Goal: Task Accomplishment & Management: Complete application form

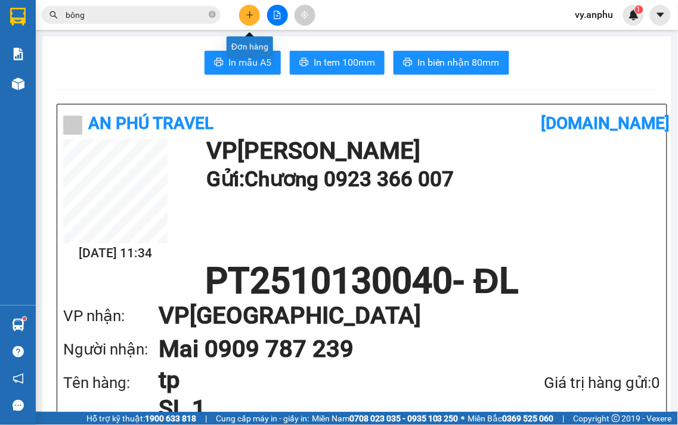
click at [255, 13] on button at bounding box center [249, 15] width 21 height 21
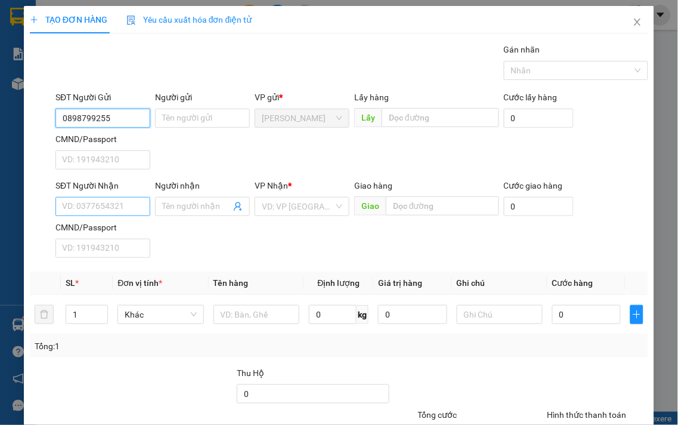
type input "0898799255"
click at [146, 205] on input "SĐT Người Nhận" at bounding box center [102, 206] width 95 height 19
click at [133, 118] on input "0898799255" at bounding box center [102, 118] width 95 height 19
click at [132, 118] on input "0898799255" at bounding box center [102, 118] width 95 height 19
click at [117, 210] on input "SĐT Người Nhận" at bounding box center [102, 206] width 95 height 19
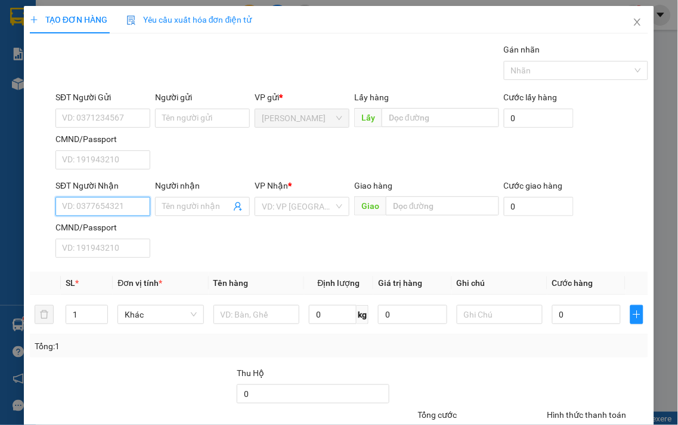
paste input "0898799255"
type input "0898799255"
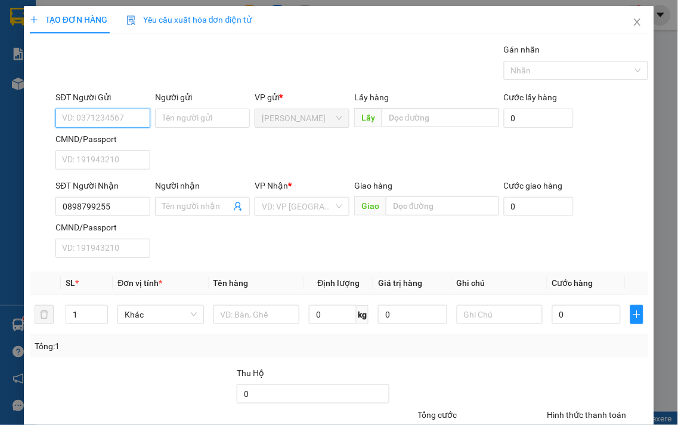
click at [120, 123] on input "SĐT Người Gửi" at bounding box center [102, 118] width 95 height 19
click at [115, 141] on div "0389397276" at bounding box center [101, 141] width 79 height 13
type input "0389397276"
type input "30.000"
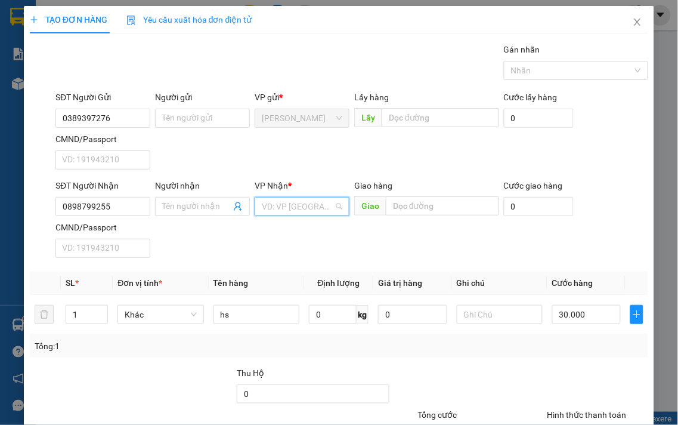
drag, startPoint x: 270, startPoint y: 210, endPoint x: 270, endPoint y: 218, distance: 8.4
click at [270, 209] on input "search" at bounding box center [298, 206] width 72 height 18
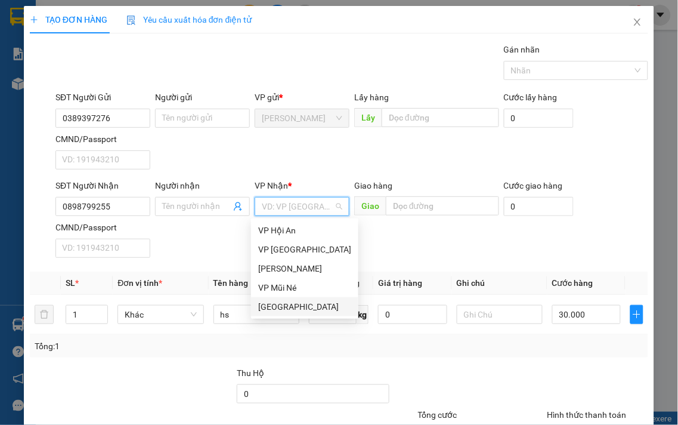
drag, startPoint x: 269, startPoint y: 305, endPoint x: 254, endPoint y: 305, distance: 15.5
click at [267, 305] on div "[GEOGRAPHIC_DATA]" at bounding box center [304, 306] width 93 height 13
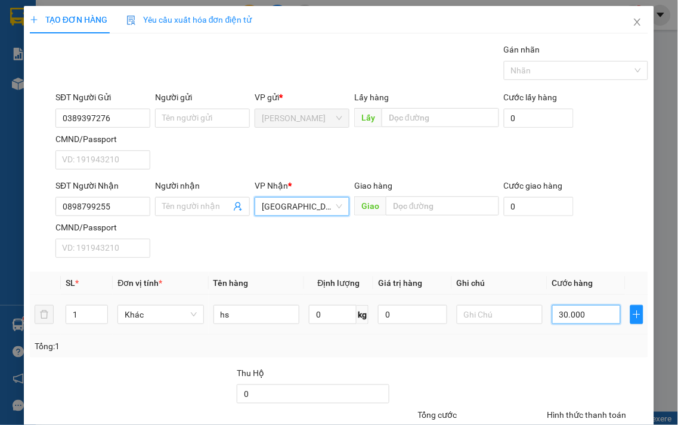
click at [559, 315] on input "30.000" at bounding box center [586, 314] width 69 height 19
type input "4"
type input "40"
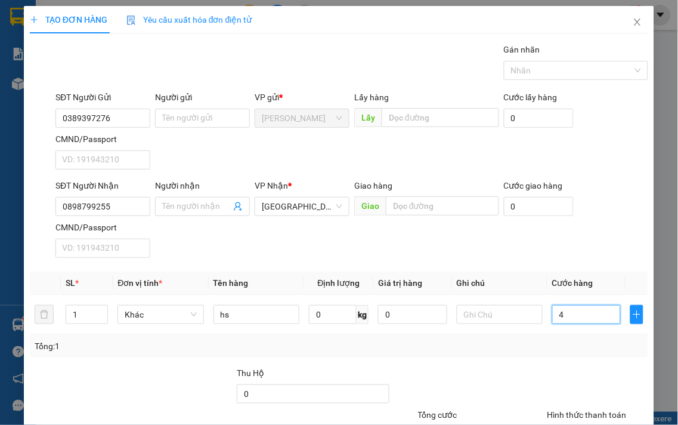
type input "40"
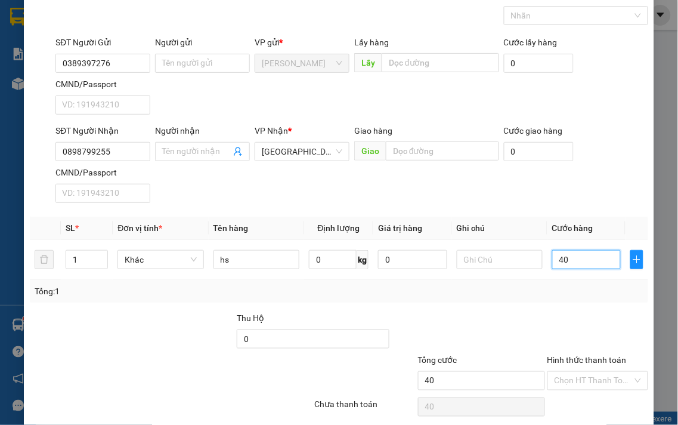
scroll to position [100, 0]
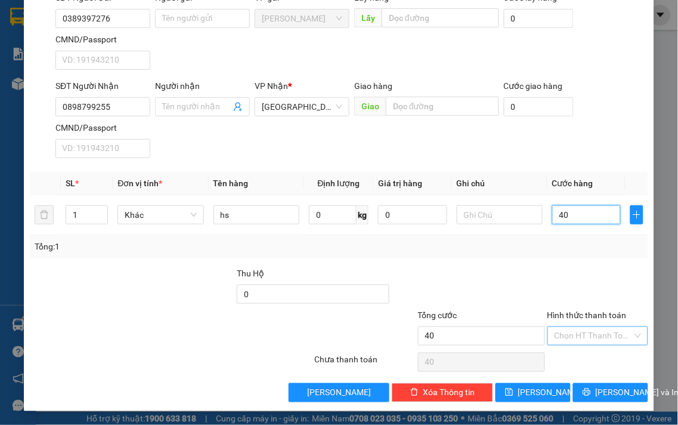
type input "40"
type input "40.000"
drag, startPoint x: 573, startPoint y: 337, endPoint x: 579, endPoint y: 351, distance: 14.7
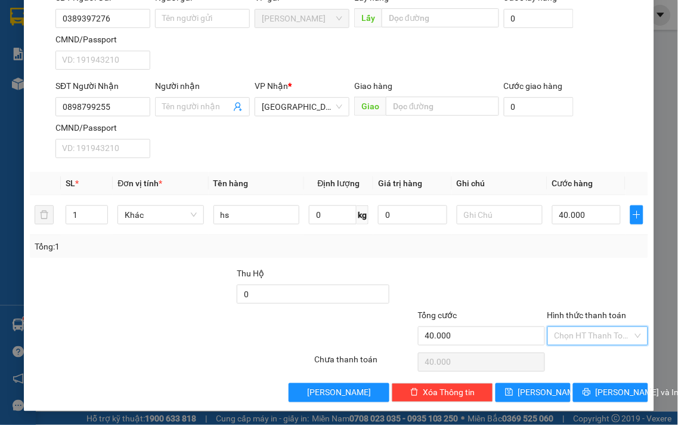
click at [575, 344] on div "Chọn HT Thanh Toán" at bounding box center [598, 335] width 101 height 19
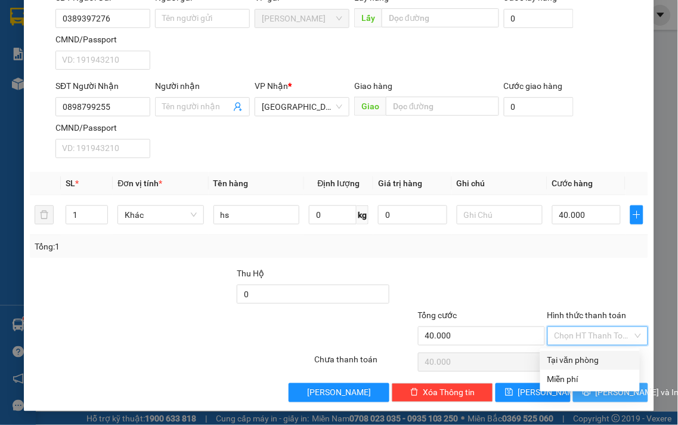
drag, startPoint x: 579, startPoint y: 356, endPoint x: 581, endPoint y: 394, distance: 38.3
click at [577, 369] on div "Tại văn phòng Miễn phí" at bounding box center [590, 370] width 100 height 38
click at [585, 358] on div "Tại văn phòng" at bounding box center [590, 360] width 85 height 13
type input "0"
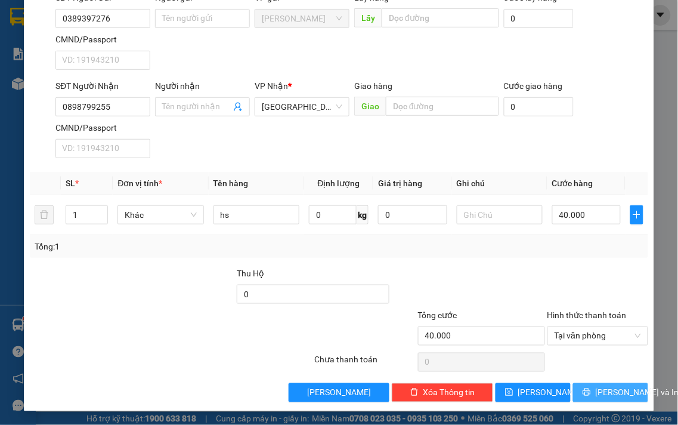
click at [596, 390] on span "[PERSON_NAME] và In" at bounding box center [638, 392] width 84 height 13
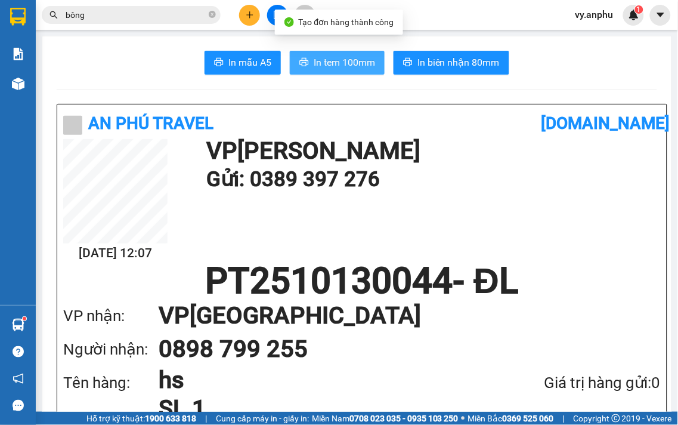
click at [372, 72] on button "In tem 100mm" at bounding box center [337, 63] width 95 height 24
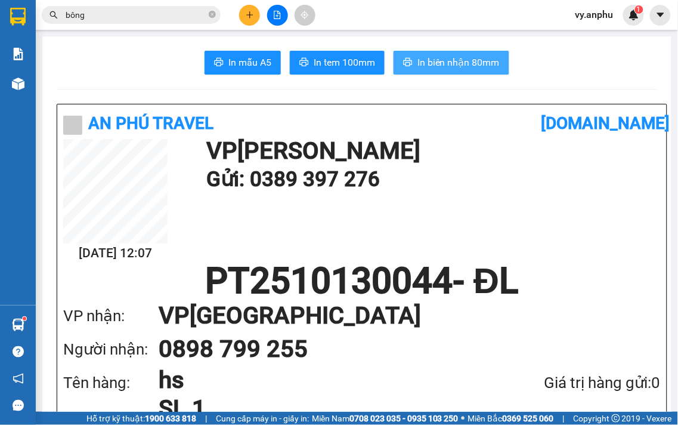
drag, startPoint x: 427, startPoint y: 60, endPoint x: 434, endPoint y: 95, distance: 35.8
click at [428, 66] on span "In biên nhận 80mm" at bounding box center [459, 62] width 82 height 15
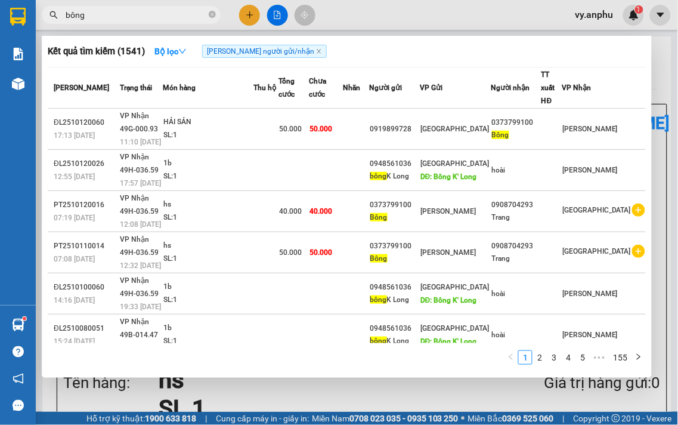
click at [187, 20] on input "bông" at bounding box center [136, 14] width 141 height 13
click at [248, 11] on div at bounding box center [339, 212] width 678 height 425
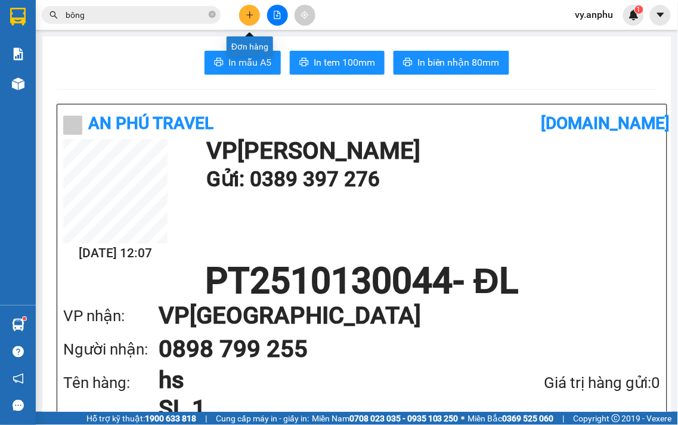
click at [248, 11] on icon "plus" at bounding box center [250, 15] width 8 height 8
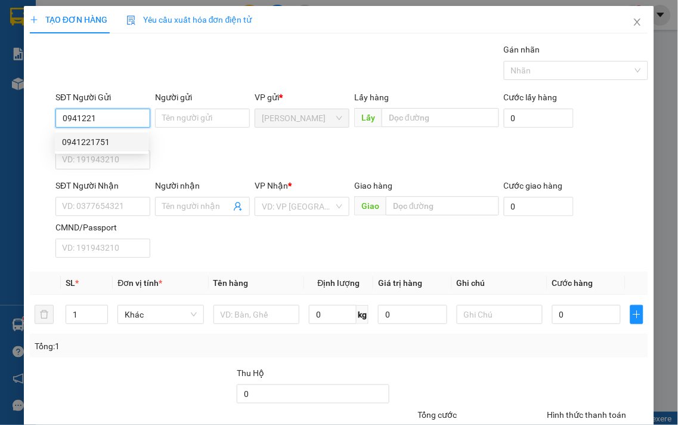
click at [100, 144] on div "0941221751" at bounding box center [101, 141] width 79 height 13
type input "0941221751"
type input "0792140285"
type input "30.000"
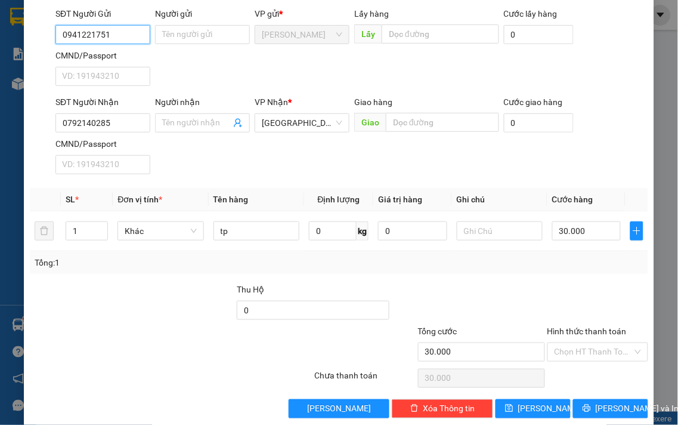
scroll to position [100, 0]
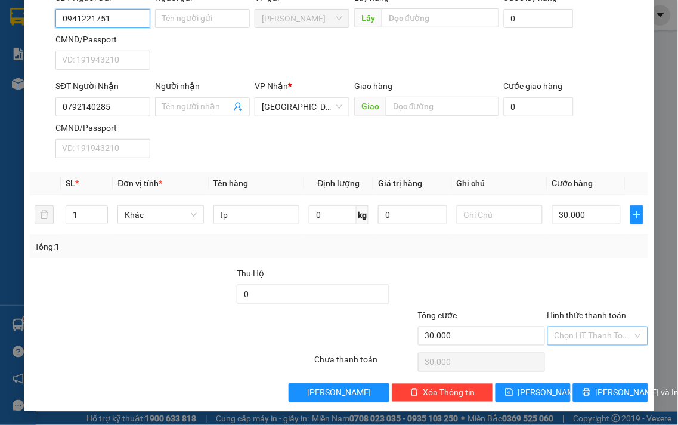
type input "0941221751"
click at [613, 335] on input "Hình thức thanh toán" at bounding box center [594, 336] width 79 height 18
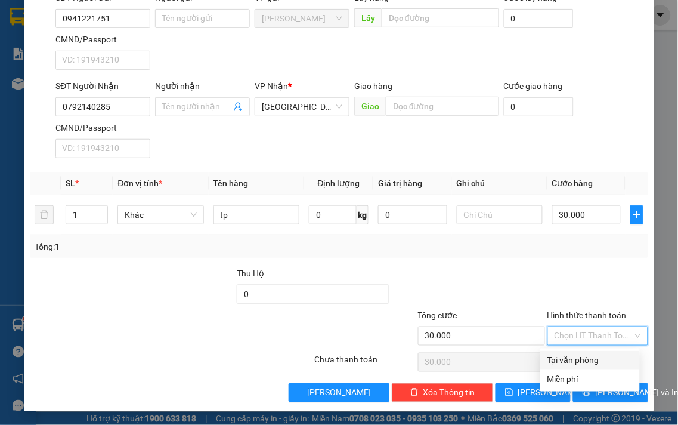
click at [601, 360] on div "Tại văn phòng" at bounding box center [590, 360] width 85 height 13
type input "0"
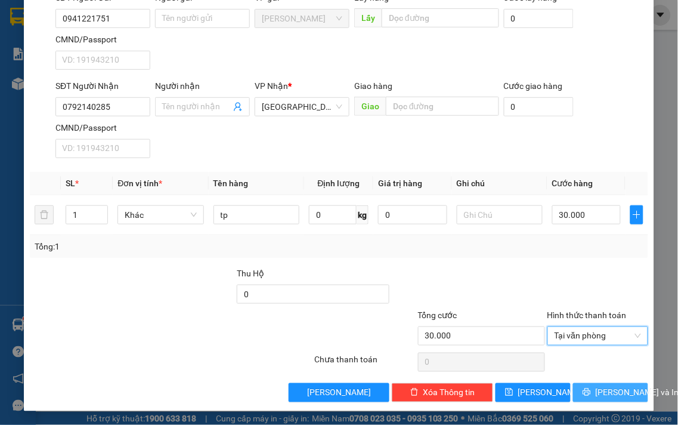
click at [606, 391] on span "[PERSON_NAME] và In" at bounding box center [638, 392] width 84 height 13
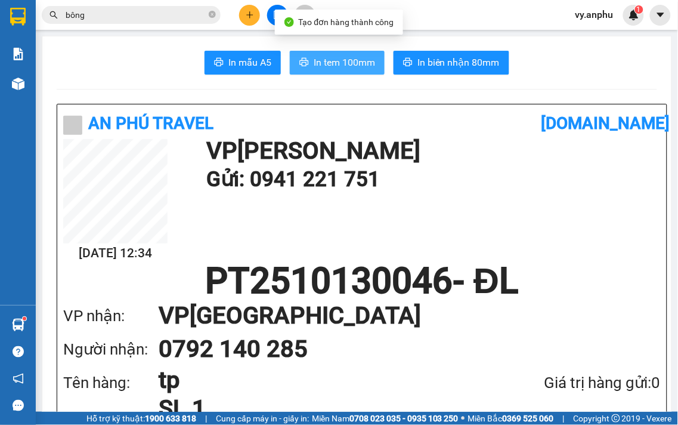
click at [338, 66] on span "In tem 100mm" at bounding box center [344, 62] width 61 height 15
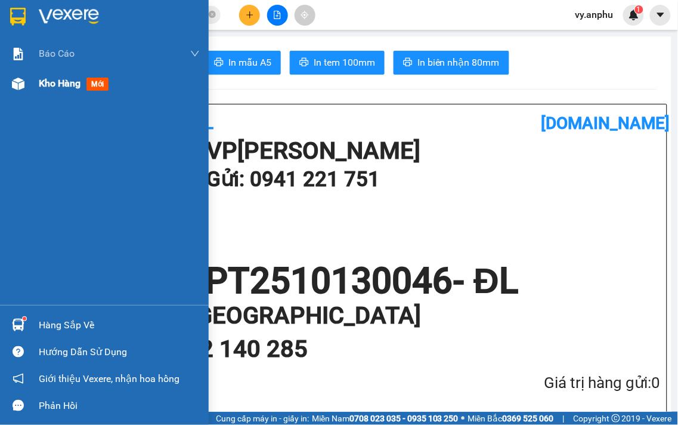
drag, startPoint x: 67, startPoint y: 86, endPoint x: 107, endPoint y: 93, distance: 40.6
click at [68, 86] on span "Kho hàng" at bounding box center [60, 83] width 42 height 11
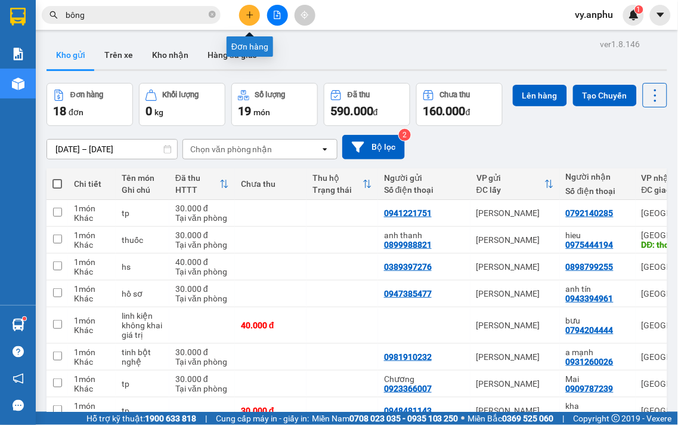
click at [252, 19] on button at bounding box center [249, 15] width 21 height 21
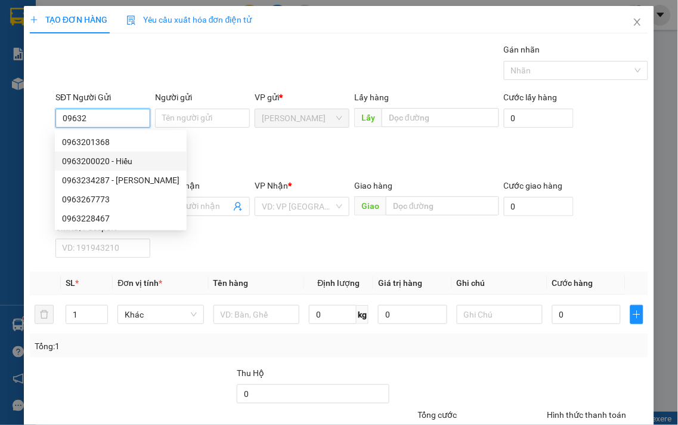
click at [100, 159] on div "0963200020 - Hiếu" at bounding box center [121, 160] width 118 height 13
type input "0963200020"
type input "Hiếu"
type input "0963379407"
type input "Bảo"
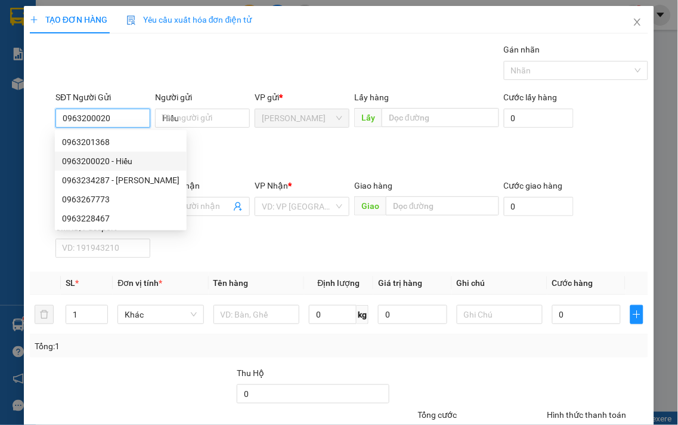
type input "30.000"
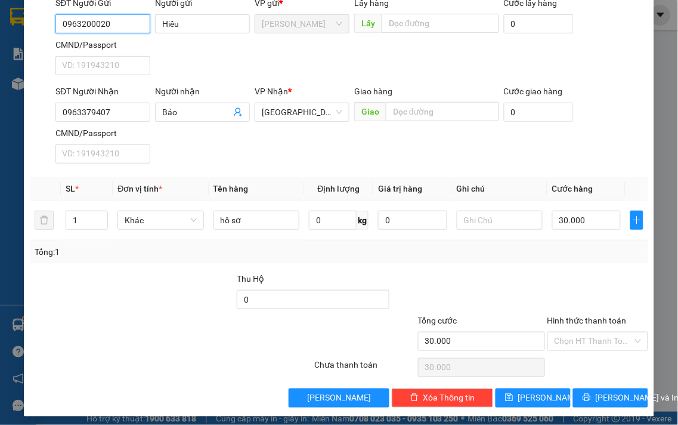
scroll to position [100, 0]
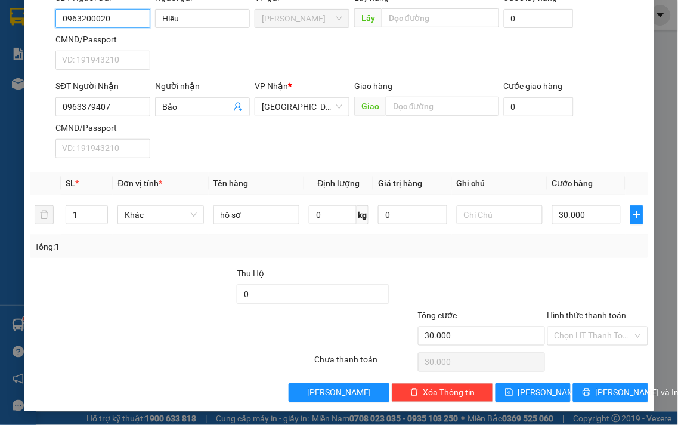
type input "0963200020"
click at [606, 345] on div "Hình thức thanh toán Chọn HT Thanh Toán" at bounding box center [598, 329] width 101 height 42
click at [601, 344] on input "Hình thức thanh toán" at bounding box center [594, 336] width 79 height 18
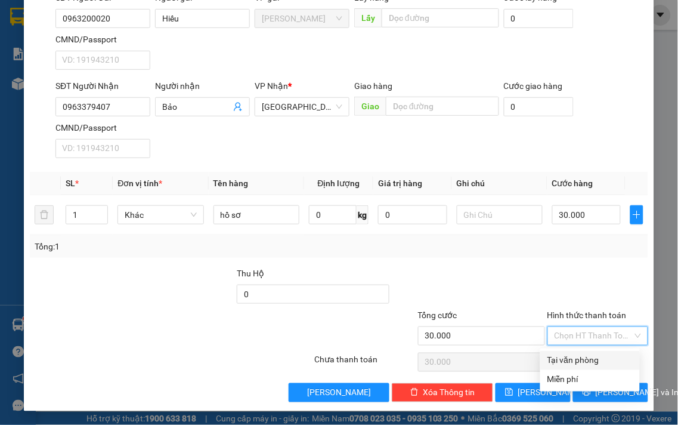
click at [594, 361] on div "Tại văn phòng" at bounding box center [590, 360] width 85 height 13
type input "0"
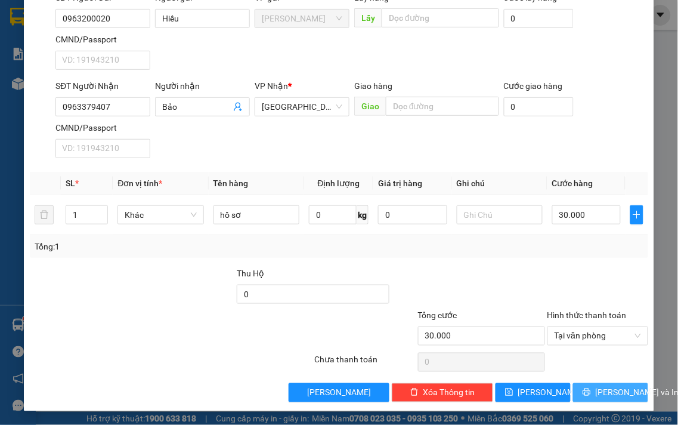
drag, startPoint x: 602, startPoint y: 395, endPoint x: 595, endPoint y: 383, distance: 13.9
click at [602, 395] on span "[PERSON_NAME] và In" at bounding box center [638, 392] width 84 height 13
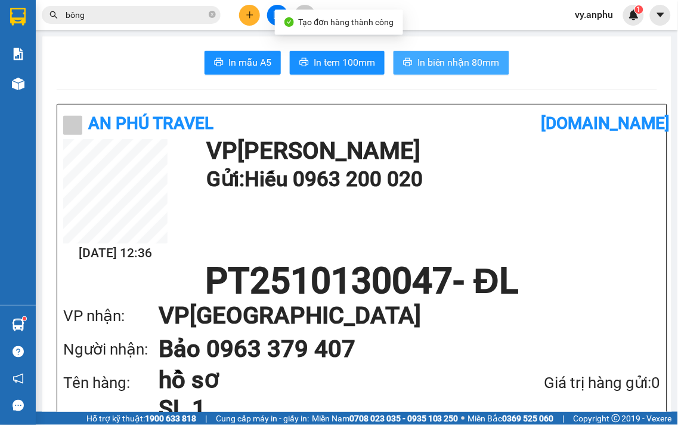
click at [428, 66] on span "In biên nhận 80mm" at bounding box center [459, 62] width 82 height 15
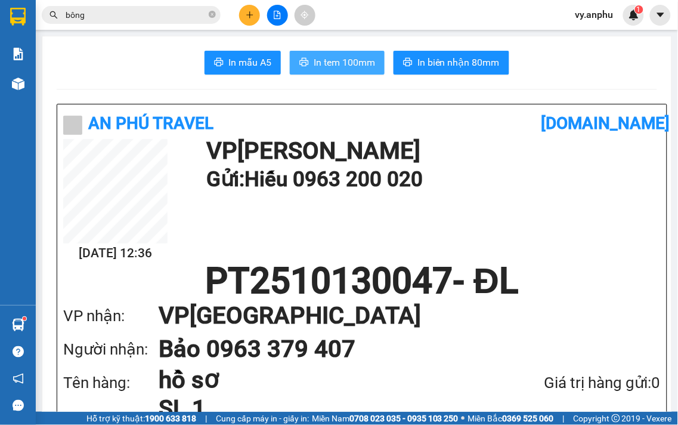
click at [348, 66] on span "In tem 100mm" at bounding box center [344, 62] width 61 height 15
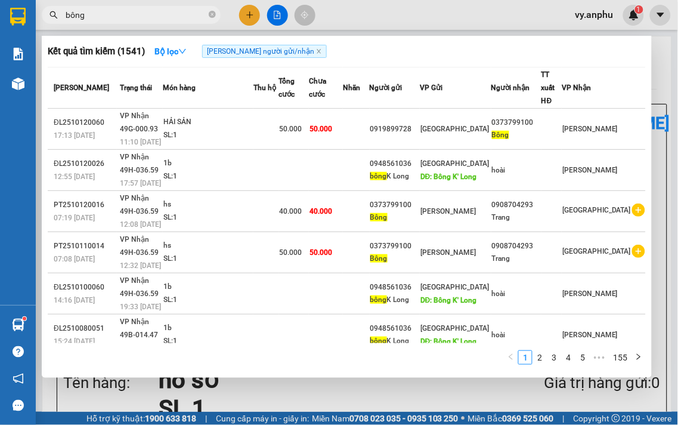
click at [144, 16] on input "bông" at bounding box center [136, 14] width 141 height 13
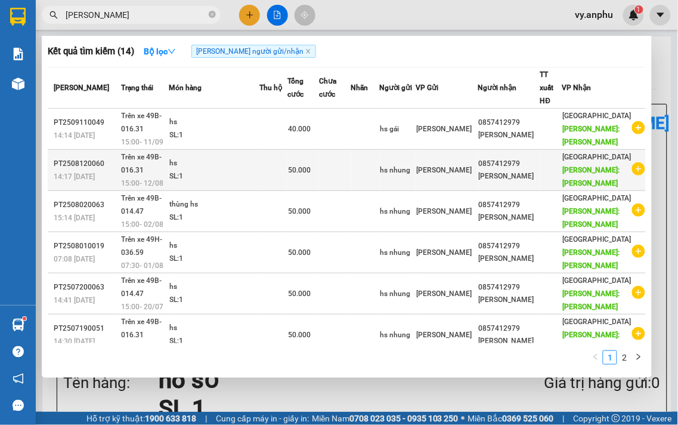
type input "[PERSON_NAME]"
click at [632, 175] on icon "plus-circle" at bounding box center [638, 168] width 13 height 13
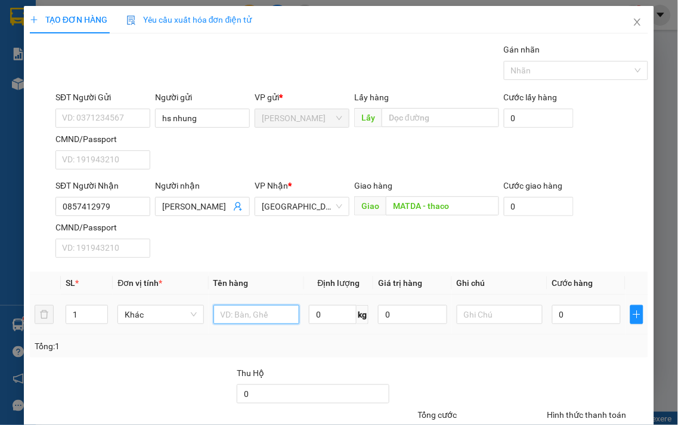
click at [258, 306] on input "text" at bounding box center [257, 314] width 86 height 19
type input "hs"
click at [560, 319] on input "0" at bounding box center [586, 314] width 69 height 19
type input "4"
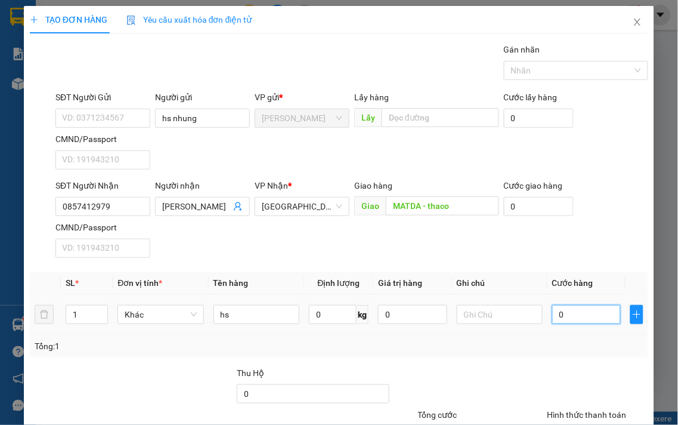
type input "4"
type input "40"
type input "40.000"
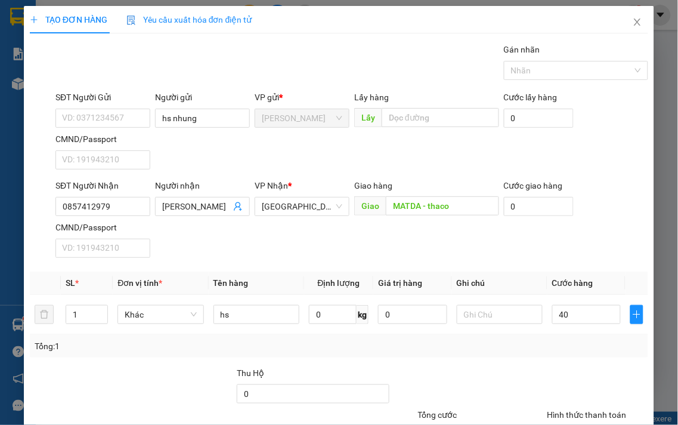
type input "40.000"
click at [532, 340] on div "Tổng: 1" at bounding box center [339, 345] width 609 height 13
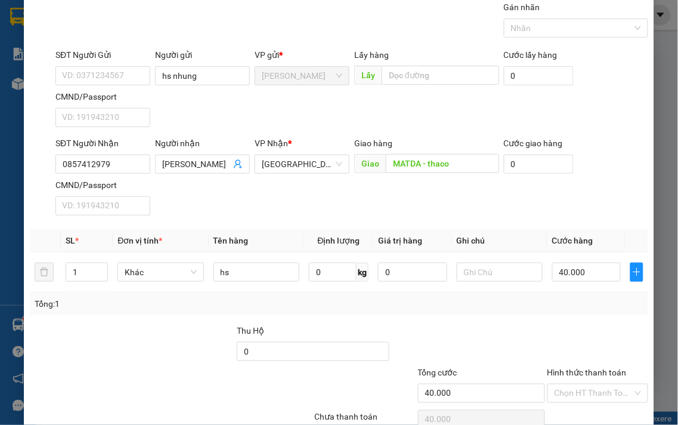
scroll to position [66, 0]
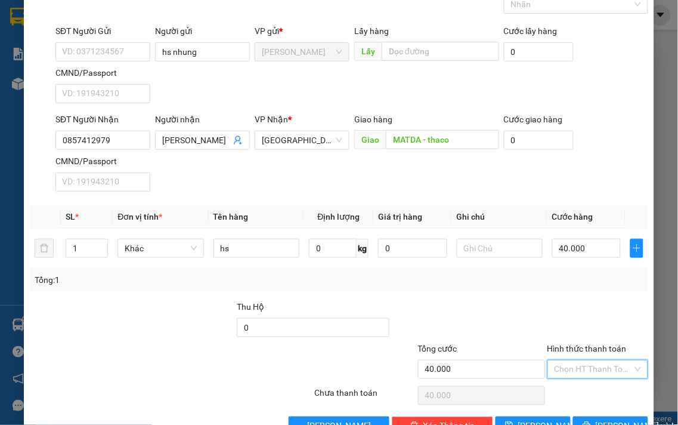
click at [585, 373] on input "Hình thức thanh toán" at bounding box center [594, 369] width 79 height 18
click at [579, 388] on div "Tại văn phòng" at bounding box center [590, 393] width 85 height 13
type input "0"
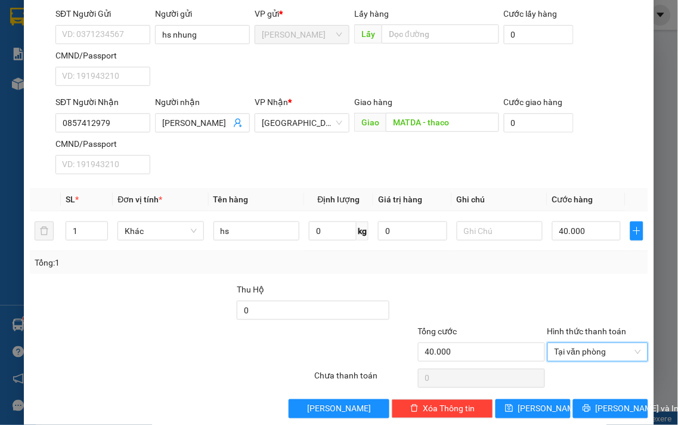
scroll to position [100, 0]
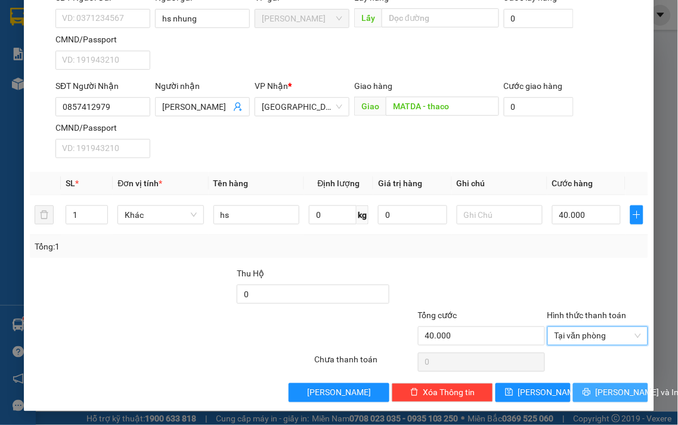
click at [588, 391] on button "[PERSON_NAME] và In" at bounding box center [610, 392] width 75 height 19
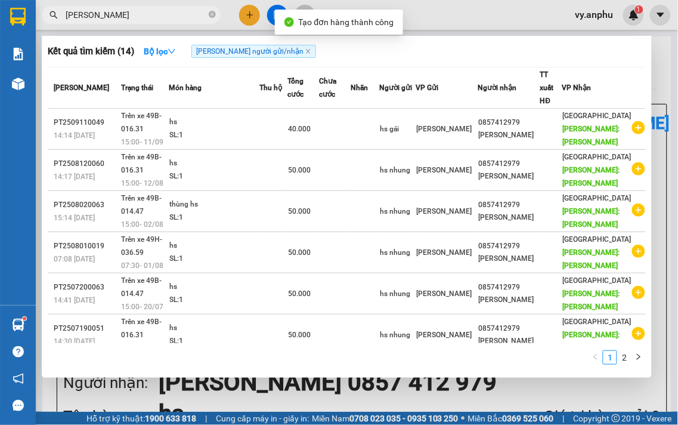
click at [390, 398] on div at bounding box center [339, 212] width 678 height 425
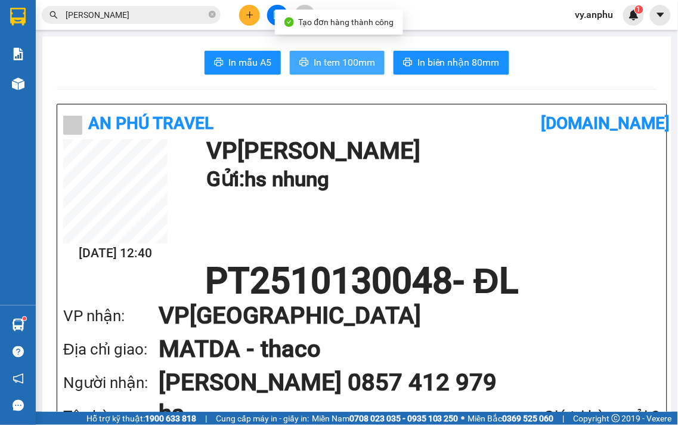
click at [327, 62] on span "In tem 100mm" at bounding box center [344, 62] width 61 height 15
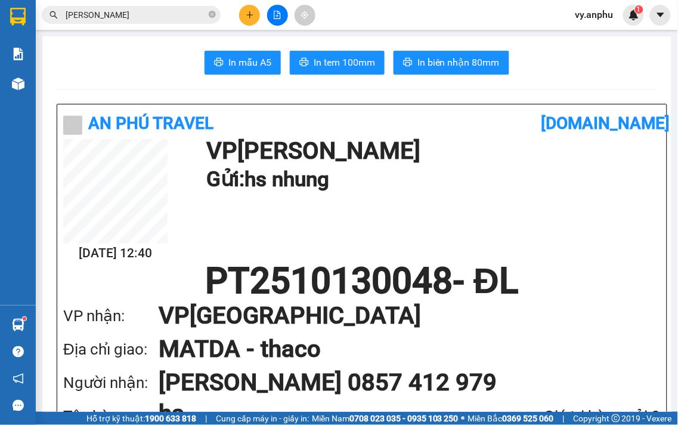
click at [426, 66] on span "In biên nhận 80mm" at bounding box center [459, 62] width 82 height 15
click at [360, 66] on span "In tem 100mm" at bounding box center [344, 62] width 61 height 15
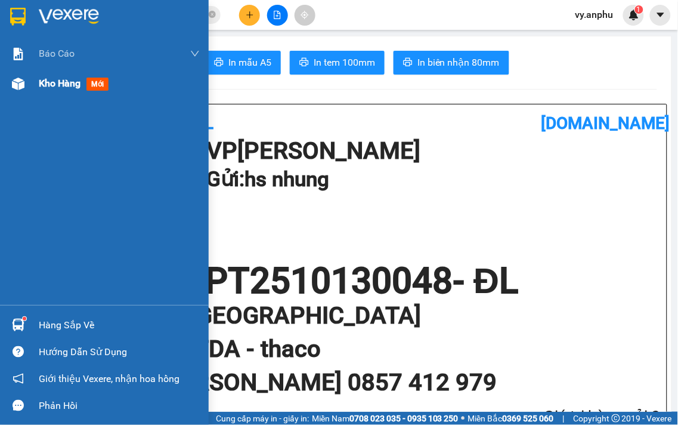
click at [28, 89] on div "Kho hàng mới" at bounding box center [104, 84] width 209 height 30
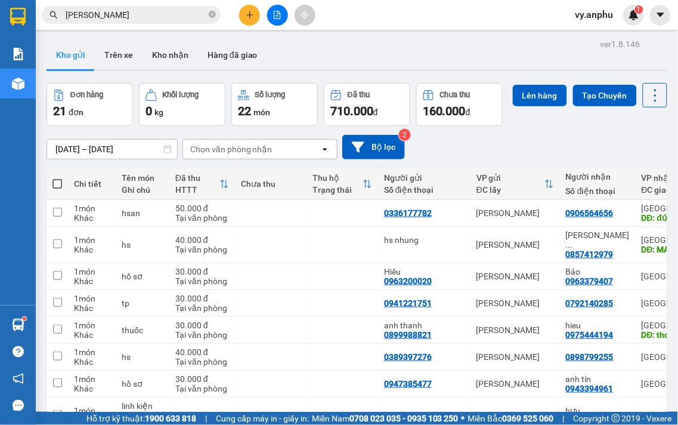
click at [60, 189] on span at bounding box center [57, 184] width 10 height 10
click at [57, 178] on input "checkbox" at bounding box center [57, 178] width 0 height 0
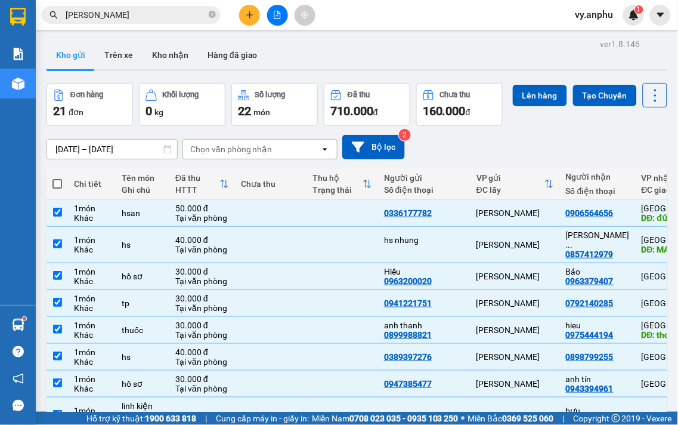
checkbox input "true"
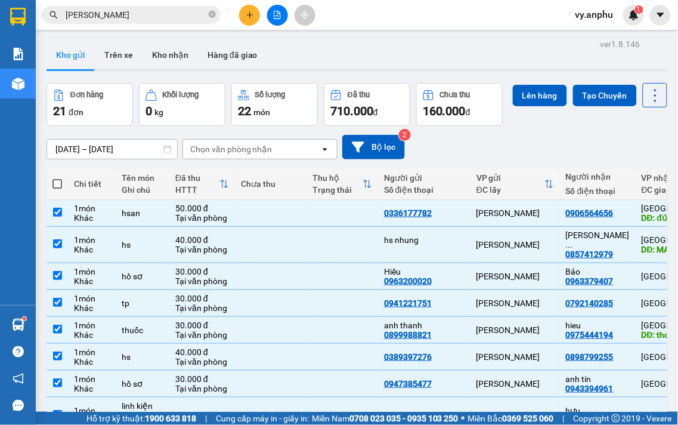
checkbox input "true"
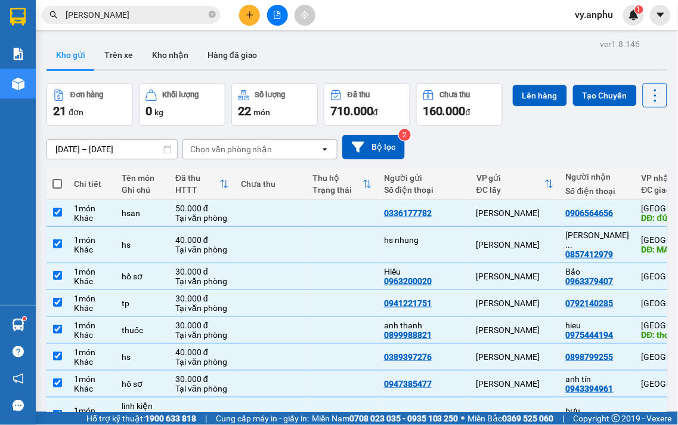
checkbox input "true"
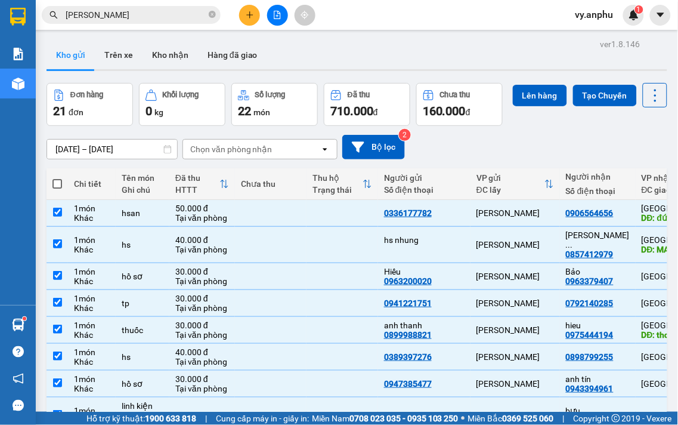
checkbox input "true"
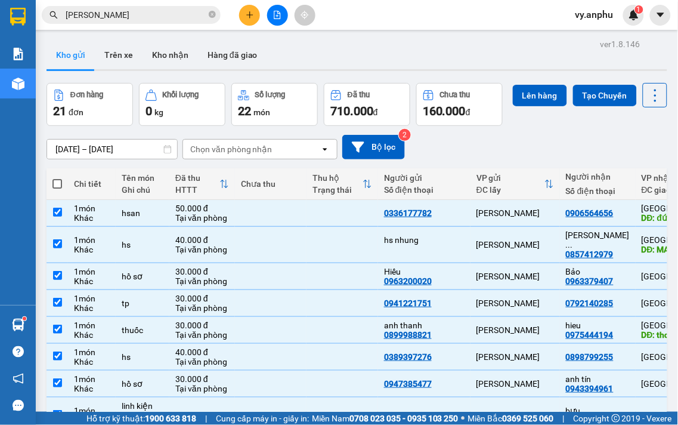
checkbox input "true"
click at [513, 106] on button "Lên hàng" at bounding box center [540, 95] width 54 height 21
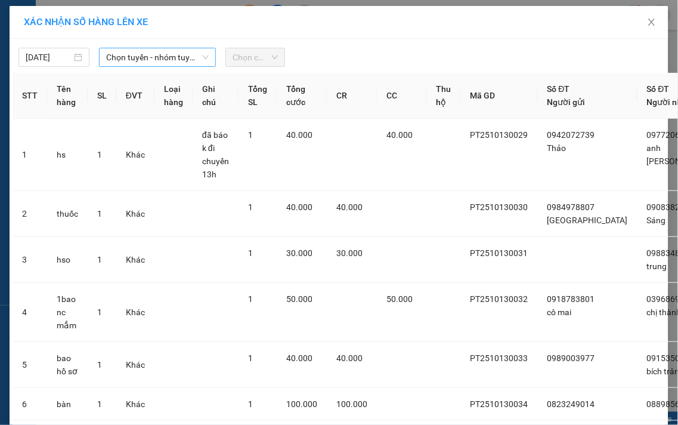
click at [162, 57] on span "Chọn tuyến - nhóm tuyến" at bounding box center [157, 57] width 103 height 18
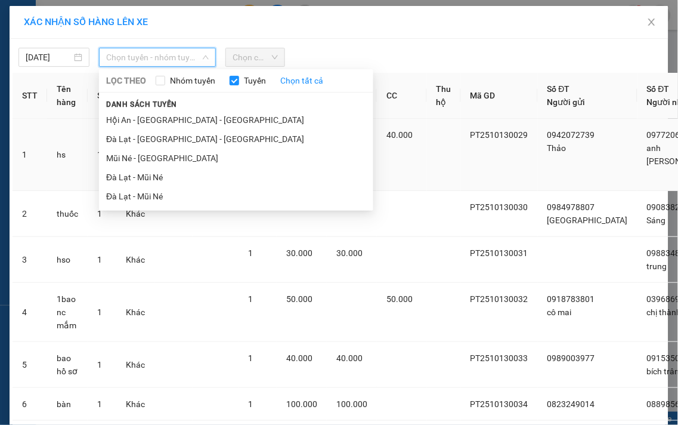
click at [128, 162] on li "Mũi Né - [GEOGRAPHIC_DATA]" at bounding box center [236, 158] width 274 height 19
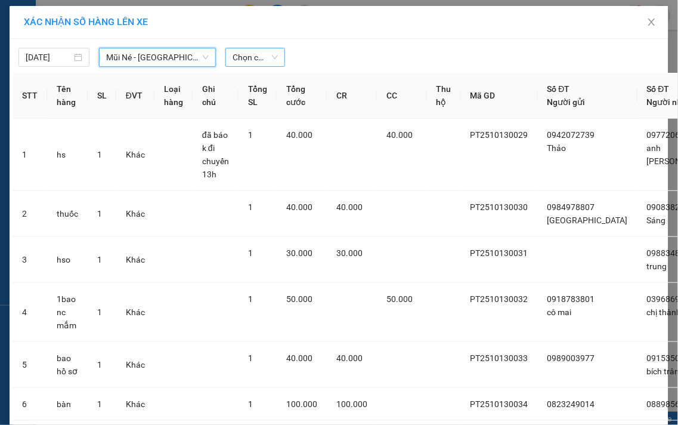
click at [262, 58] on span "Chọn chuyến" at bounding box center [255, 57] width 45 height 18
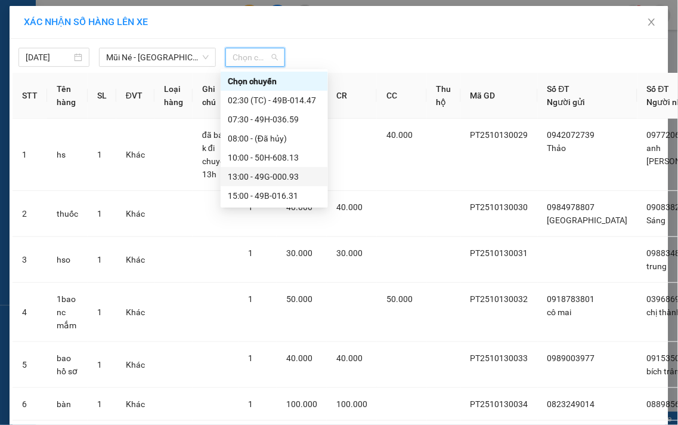
click at [241, 171] on div "13:00 - 49G-000.93" at bounding box center [274, 176] width 93 height 13
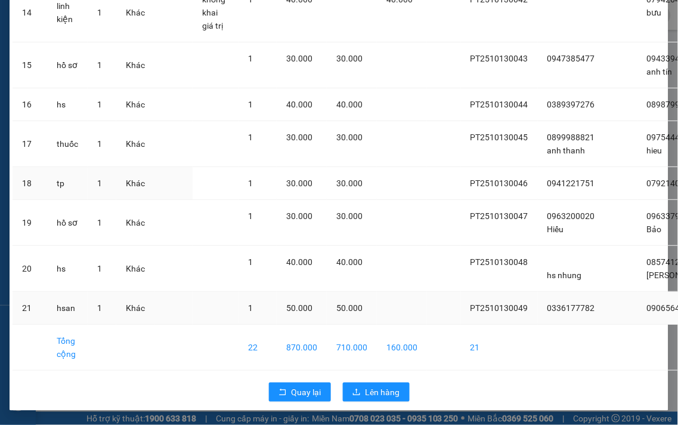
scroll to position [843, 0]
click at [385, 385] on span "Lên hàng" at bounding box center [383, 391] width 35 height 13
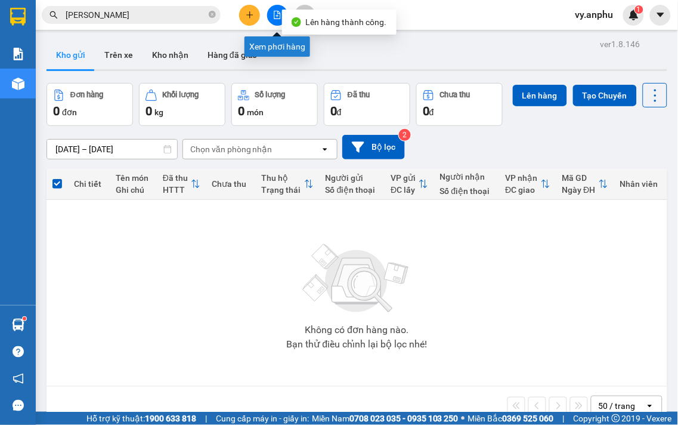
click at [273, 14] on icon "file-add" at bounding box center [277, 15] width 8 height 8
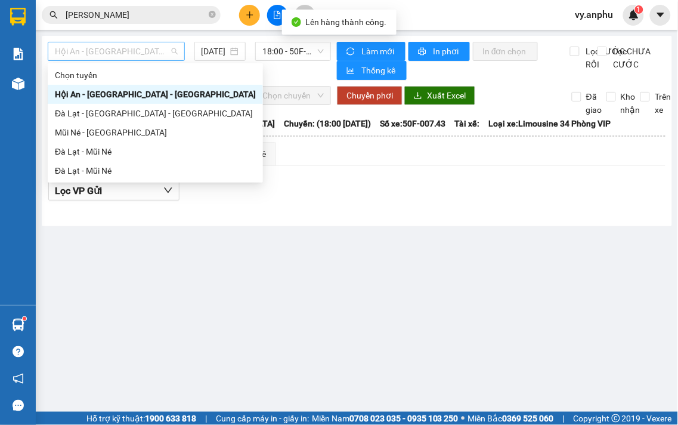
click at [157, 56] on span "Hội An - [GEOGRAPHIC_DATA] - [GEOGRAPHIC_DATA]" at bounding box center [116, 51] width 123 height 18
click at [103, 135] on div "Mũi Né - [GEOGRAPHIC_DATA]" at bounding box center [155, 132] width 201 height 13
type input "[DATE]"
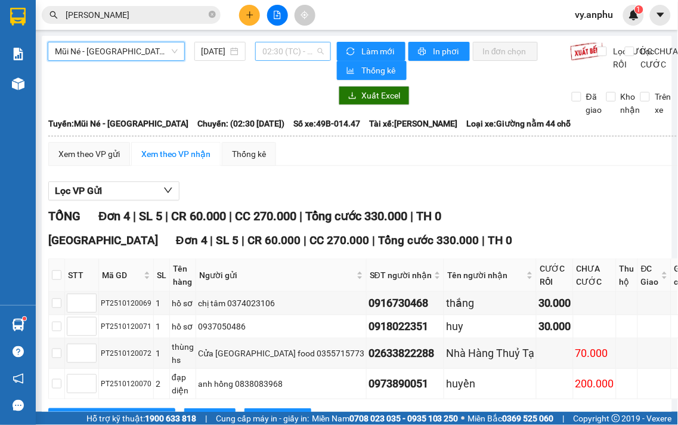
click at [292, 52] on span "02:30 (TC) - 49B-014.47" at bounding box center [292, 51] width 61 height 18
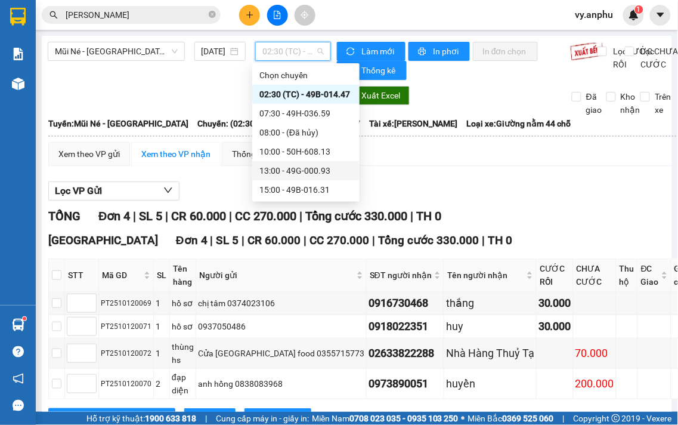
click at [279, 165] on div "13:00 - 49G-000.93" at bounding box center [305, 170] width 93 height 13
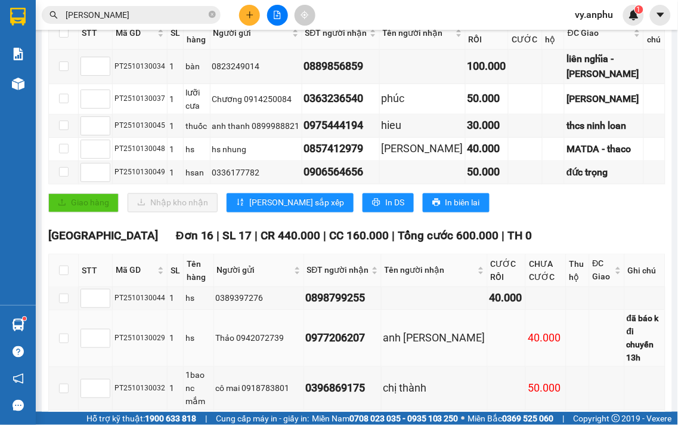
scroll to position [265, 0]
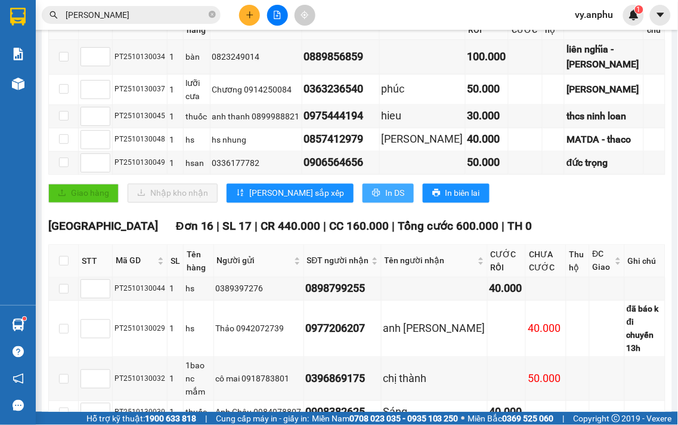
click at [385, 200] on span "In DS" at bounding box center [394, 193] width 19 height 13
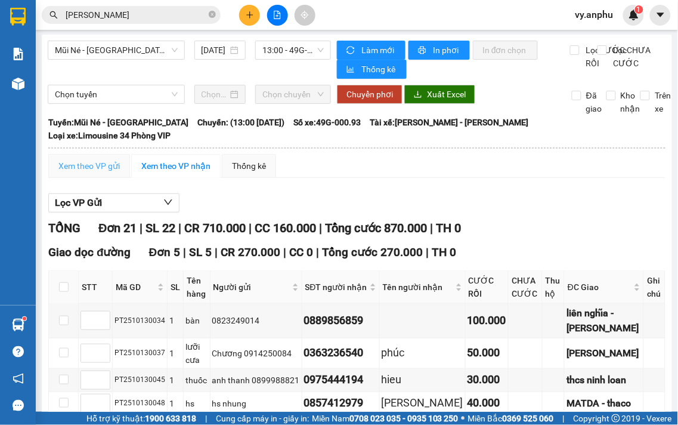
scroll to position [0, 0]
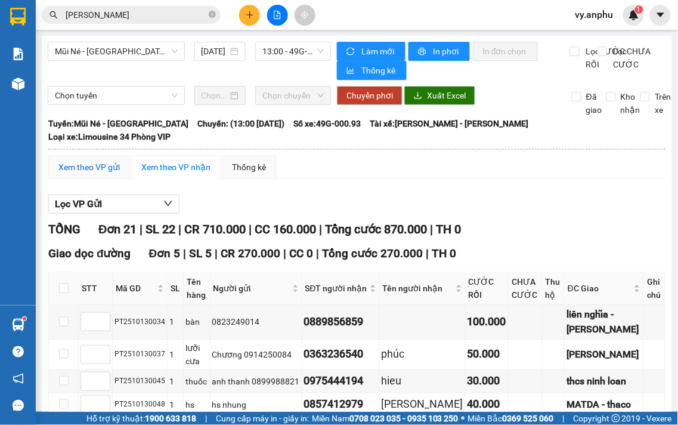
drag, startPoint x: 109, startPoint y: 164, endPoint x: 81, endPoint y: 155, distance: 30.0
click at [104, 164] on div "Xem theo VP gửi" at bounding box center [88, 166] width 61 height 13
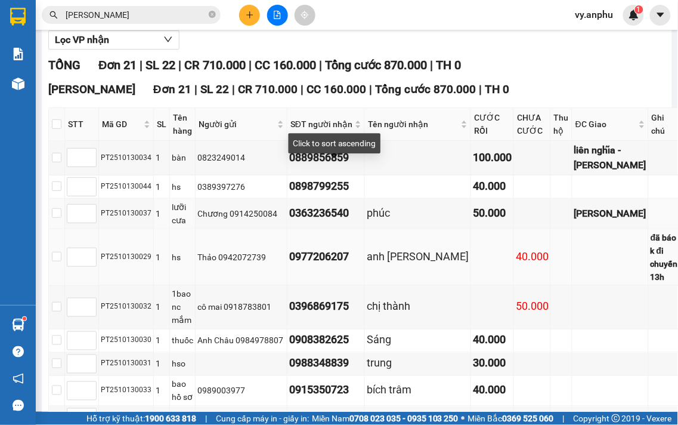
scroll to position [199, 0]
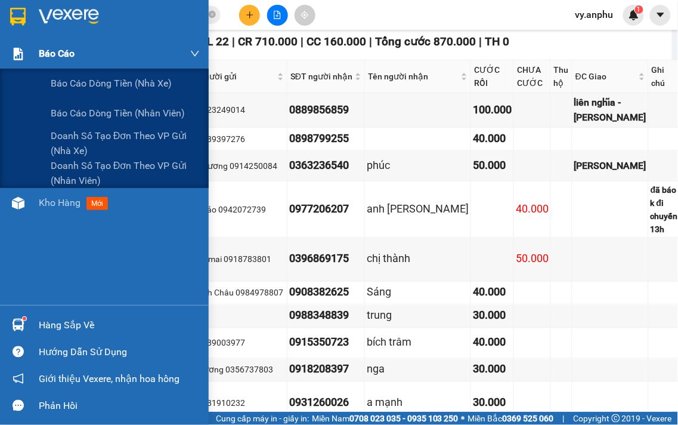
click at [58, 66] on div "Báo cáo" at bounding box center [119, 54] width 161 height 30
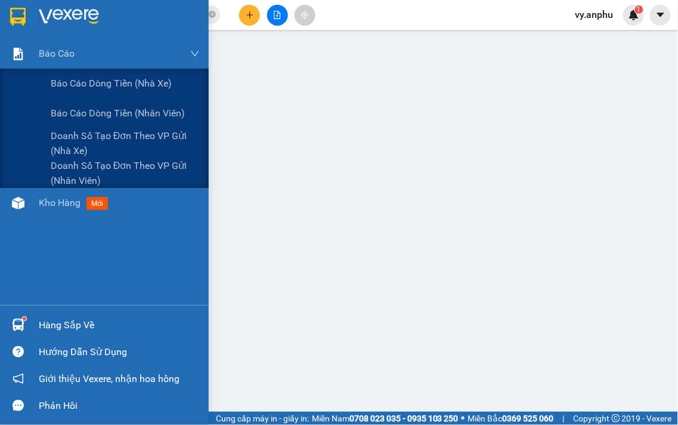
scroll to position [167, 0]
click at [88, 82] on span "Báo cáo dòng tiền (nhà xe)" at bounding box center [112, 83] width 122 height 15
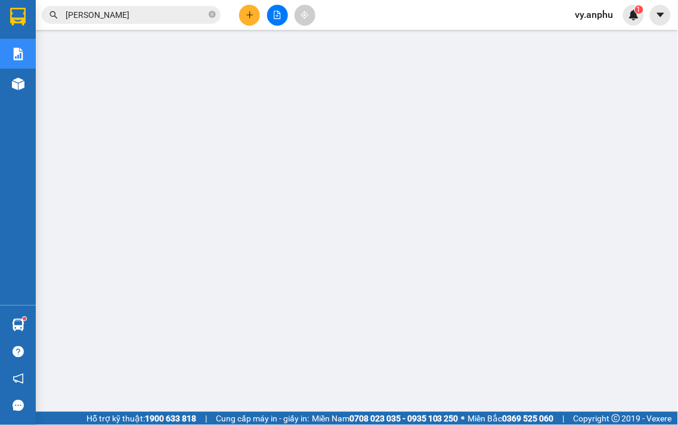
scroll to position [66, 0]
click at [243, 10] on button at bounding box center [249, 15] width 21 height 21
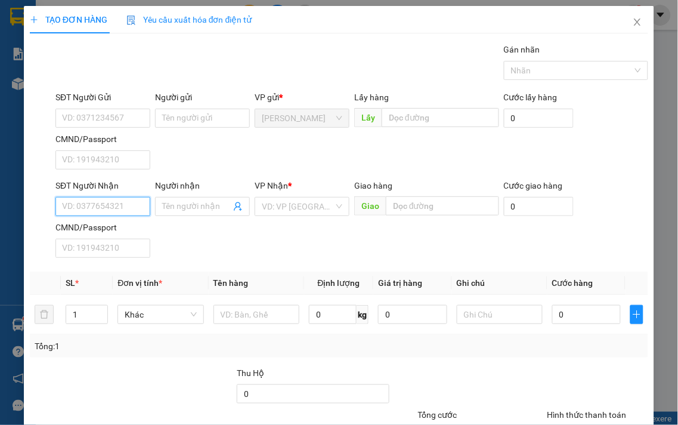
click at [111, 207] on input "SĐT Người Nhận" at bounding box center [102, 206] width 95 height 19
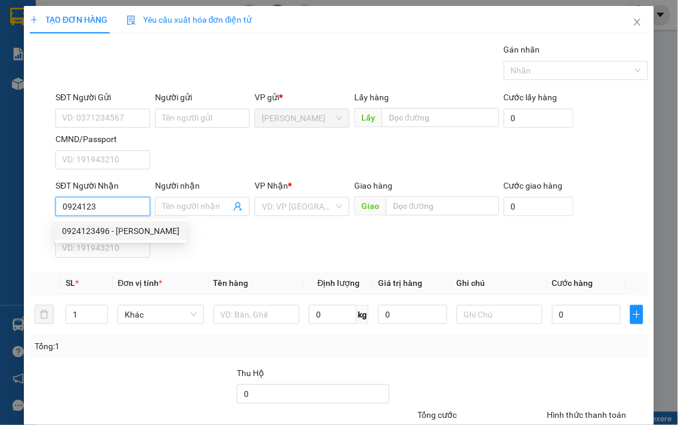
click at [105, 229] on div "0924123496 - [PERSON_NAME]" at bounding box center [121, 230] width 118 height 13
type input "0924123496"
type input "[PERSON_NAME]"
type input "Cxmh"
type input "50.000"
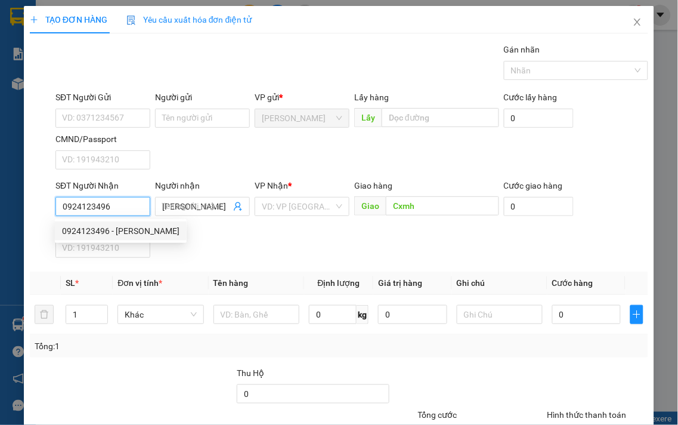
type input "50.000"
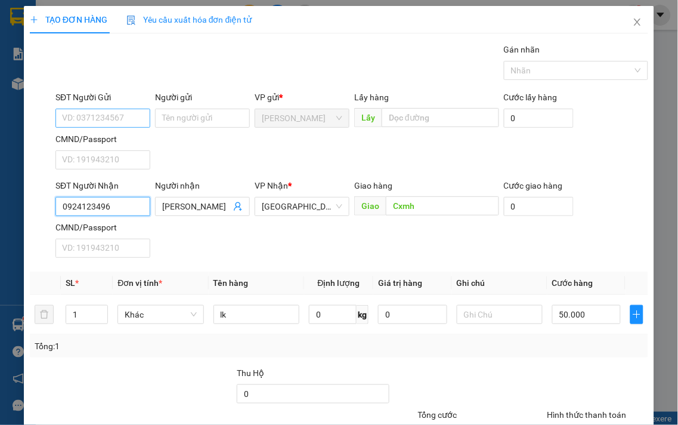
type input "0924123496"
click at [109, 119] on input "SĐT Người Gửi" at bounding box center [102, 118] width 95 height 19
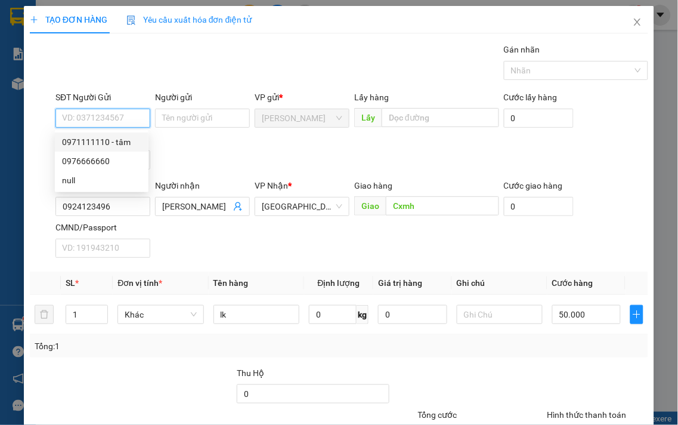
click at [113, 137] on div "0971111110 - tâm" at bounding box center [101, 141] width 79 height 13
type input "0971111110"
type input "tâm"
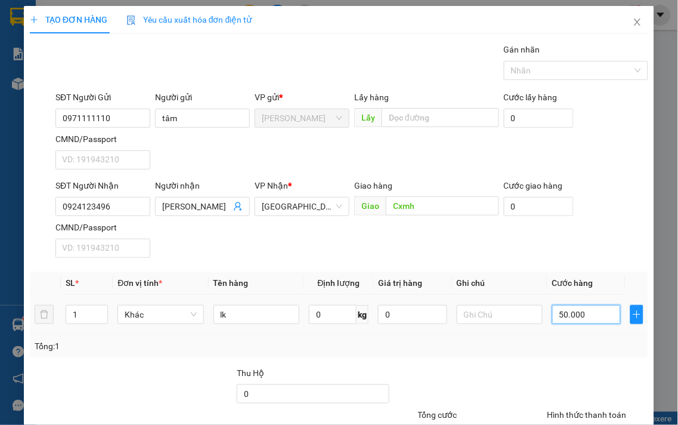
click at [570, 314] on input "50.000" at bounding box center [586, 314] width 69 height 19
type input "4"
type input "40"
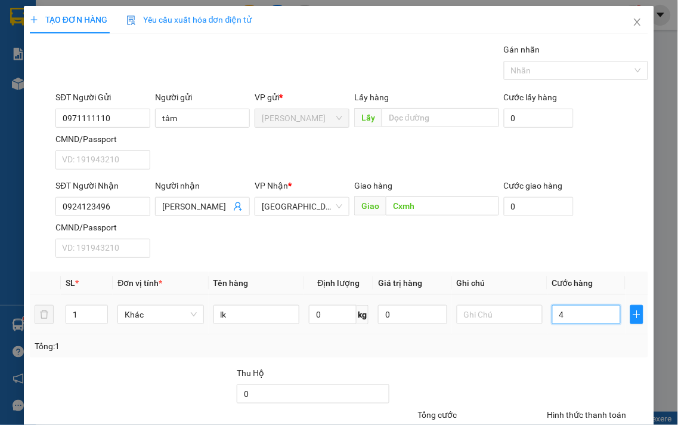
type input "40"
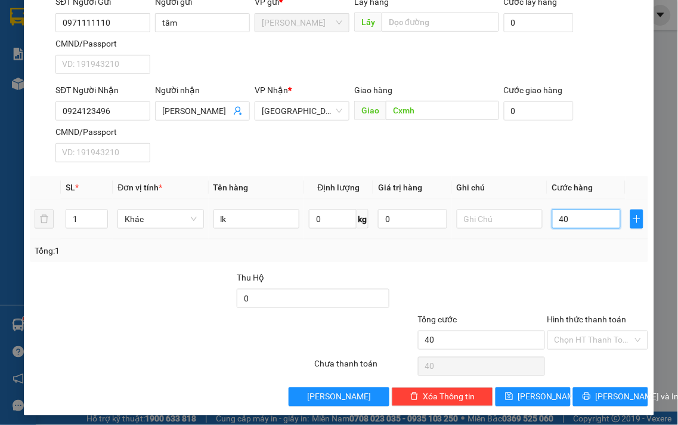
scroll to position [100, 0]
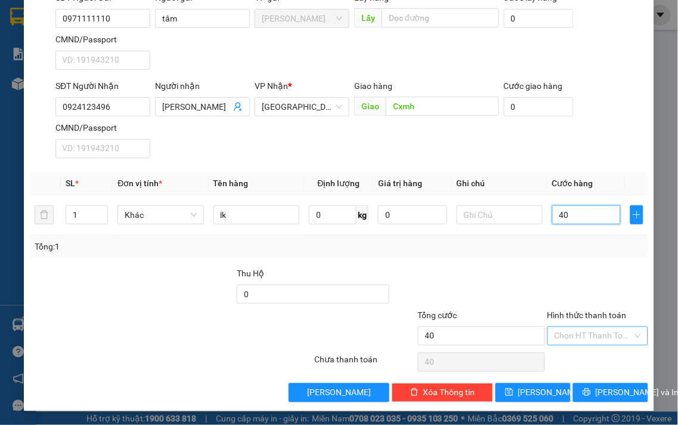
type input "40"
type input "40.000"
drag, startPoint x: 615, startPoint y: 332, endPoint x: 613, endPoint y: 344, distance: 12.2
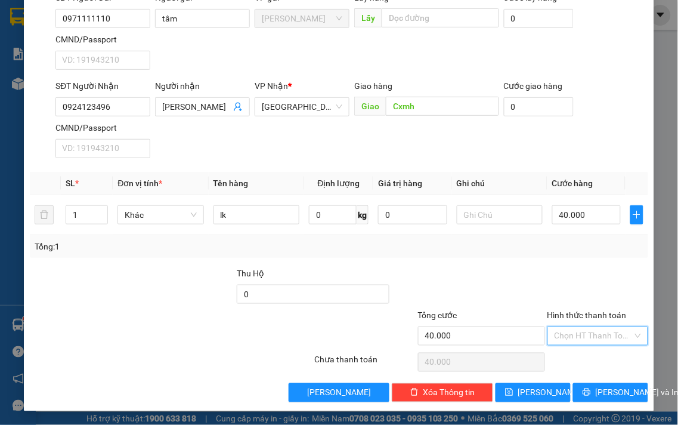
click at [614, 333] on input "Hình thức thanh toán" at bounding box center [594, 336] width 79 height 18
click at [605, 355] on div "Tại văn phòng" at bounding box center [590, 360] width 85 height 13
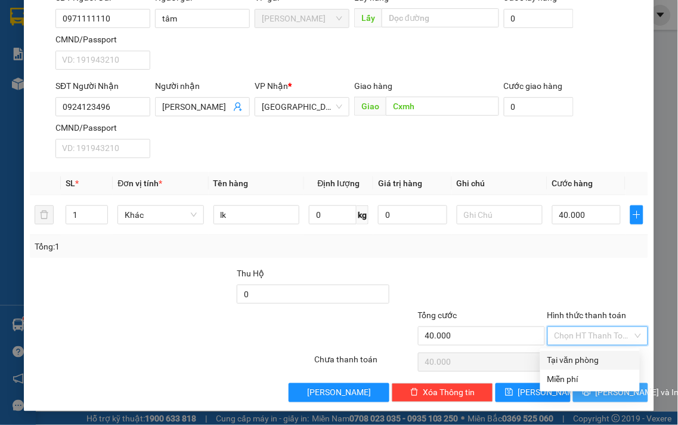
type input "0"
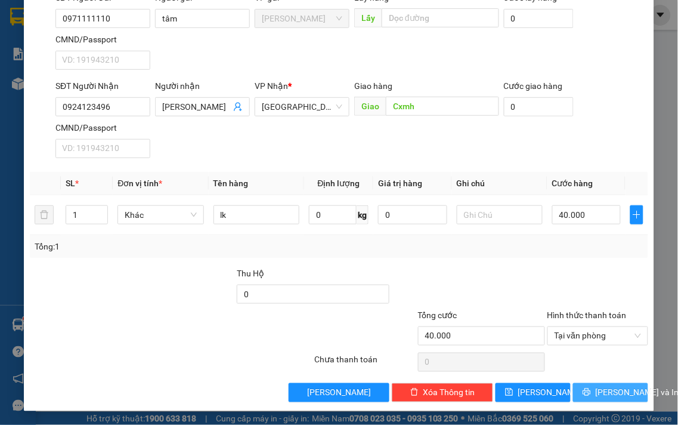
click at [598, 390] on span "[PERSON_NAME] và In" at bounding box center [638, 392] width 84 height 13
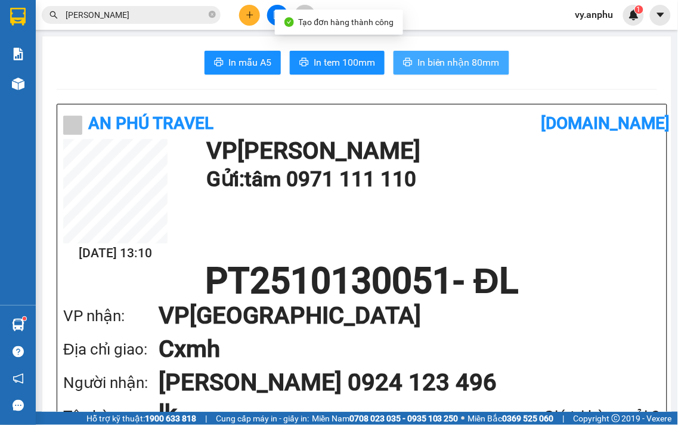
click at [401, 69] on button "In biên nhận 80mm" at bounding box center [452, 63] width 116 height 24
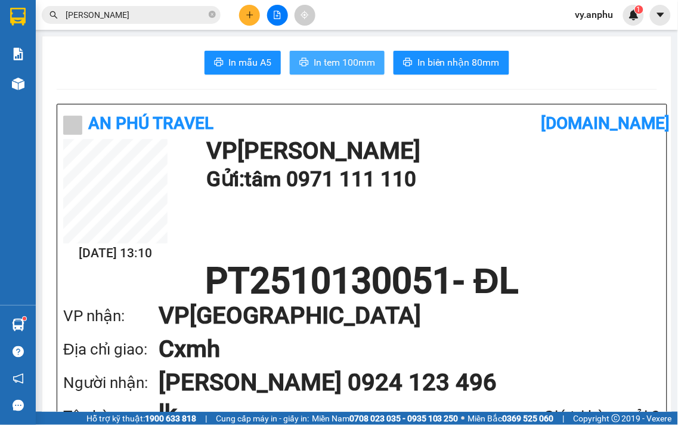
click at [358, 66] on span "In tem 100mm" at bounding box center [344, 62] width 61 height 15
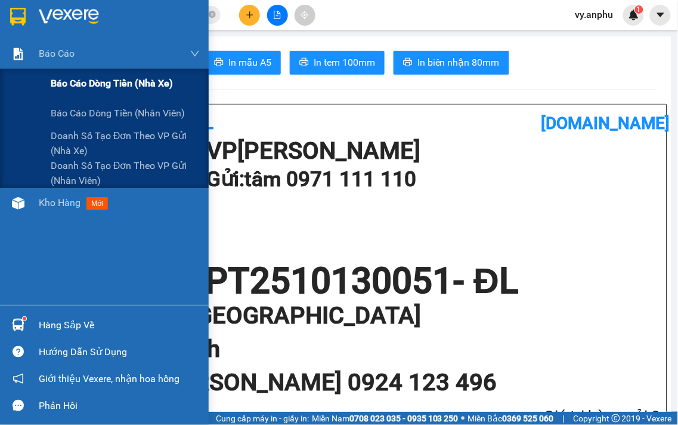
drag, startPoint x: 120, startPoint y: 85, endPoint x: 132, endPoint y: 85, distance: 11.9
click at [122, 84] on span "Báo cáo dòng tiền (nhà xe)" at bounding box center [112, 83] width 122 height 15
